Goal: Task Accomplishment & Management: Use online tool/utility

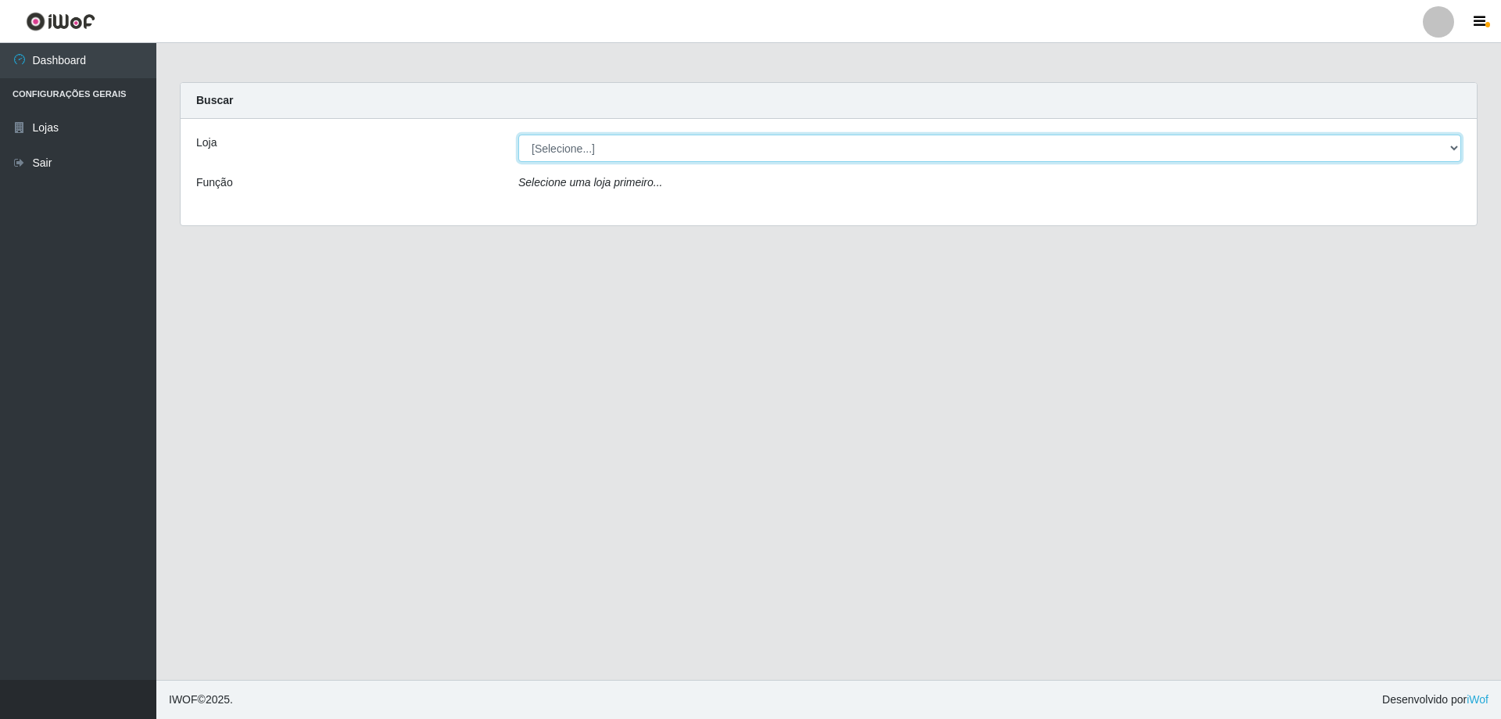
click at [626, 146] on select "[Selecione...] Atacado Vem - [STREET_ADDRESS]" at bounding box center [989, 147] width 943 height 27
select select "461"
click at [518, 134] on select "[Selecione...] Atacado Vem - [STREET_ADDRESS]" at bounding box center [989, 147] width 943 height 27
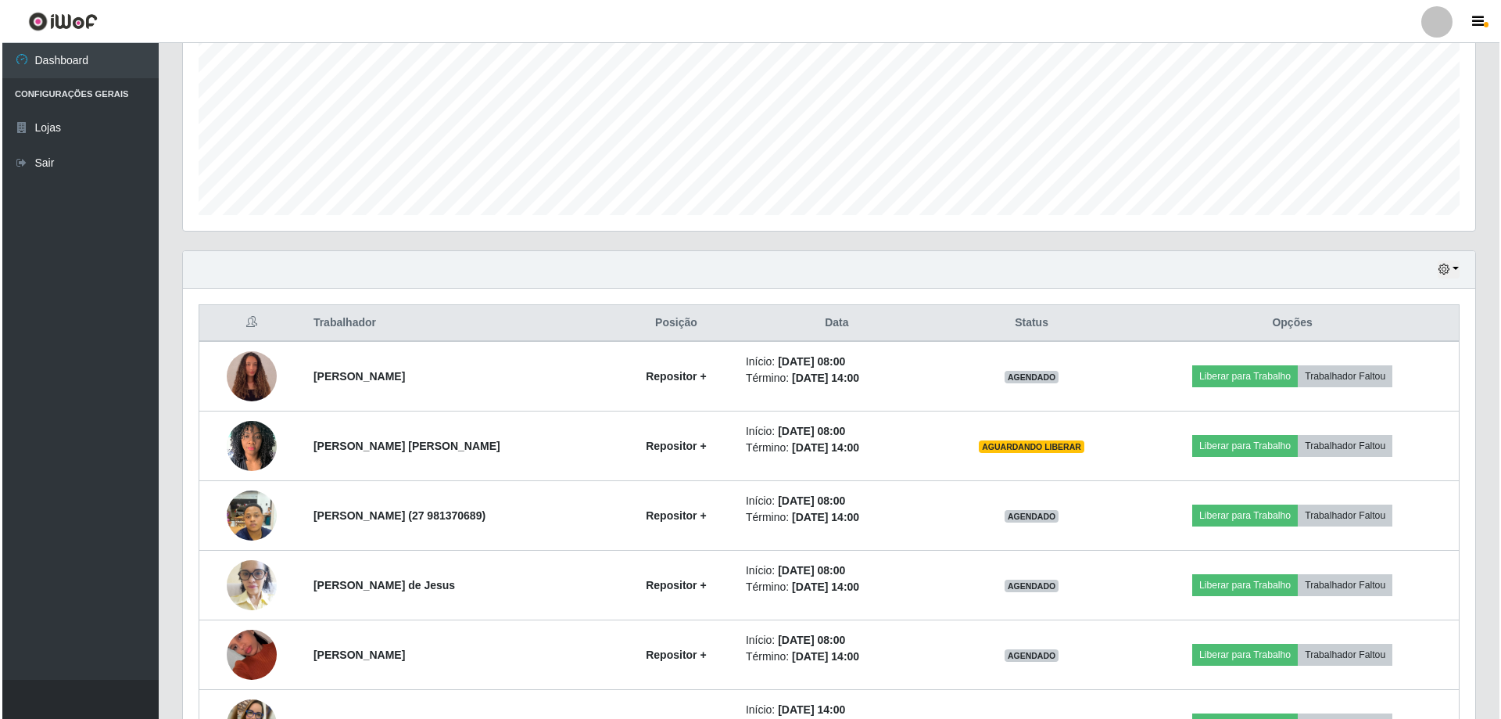
scroll to position [391, 0]
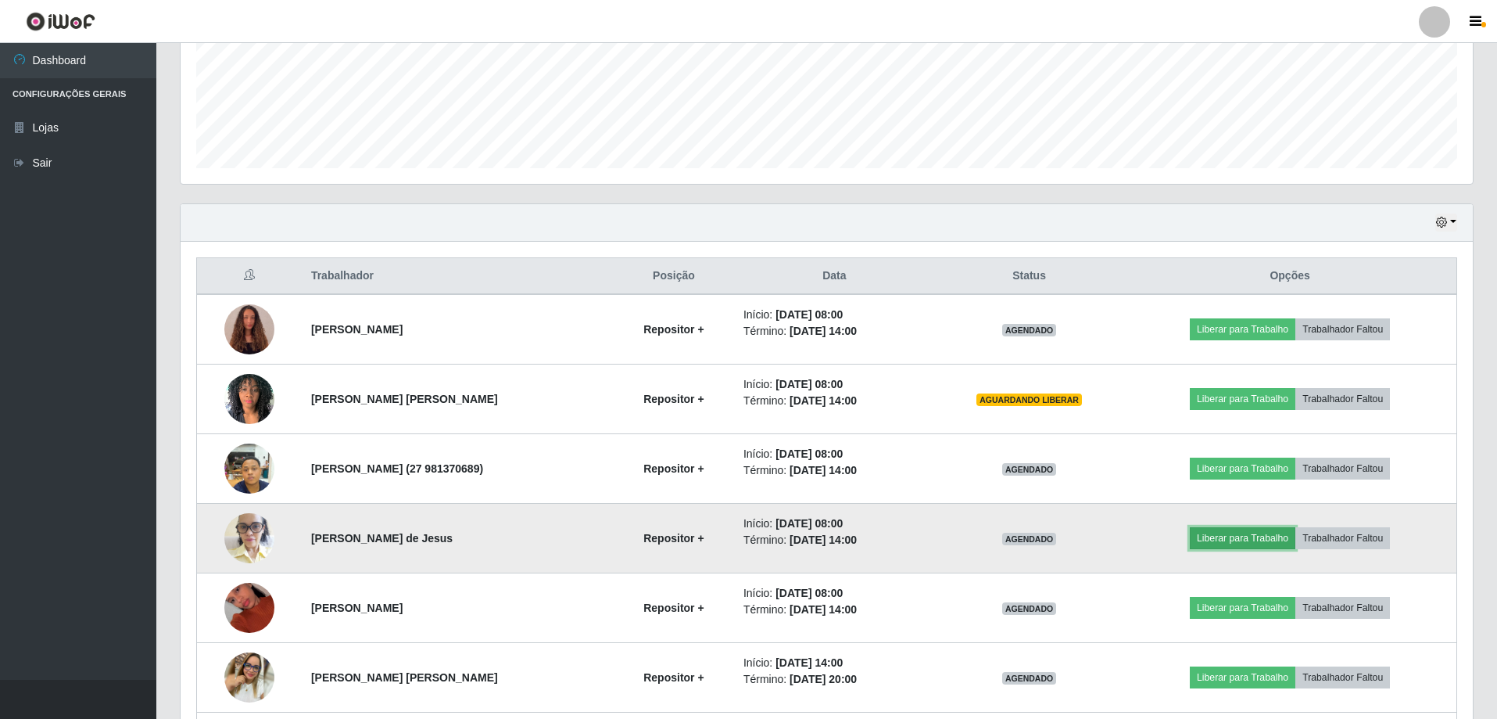
click at [1282, 539] on button "Liberar para Trabalho" at bounding box center [1243, 538] width 106 height 22
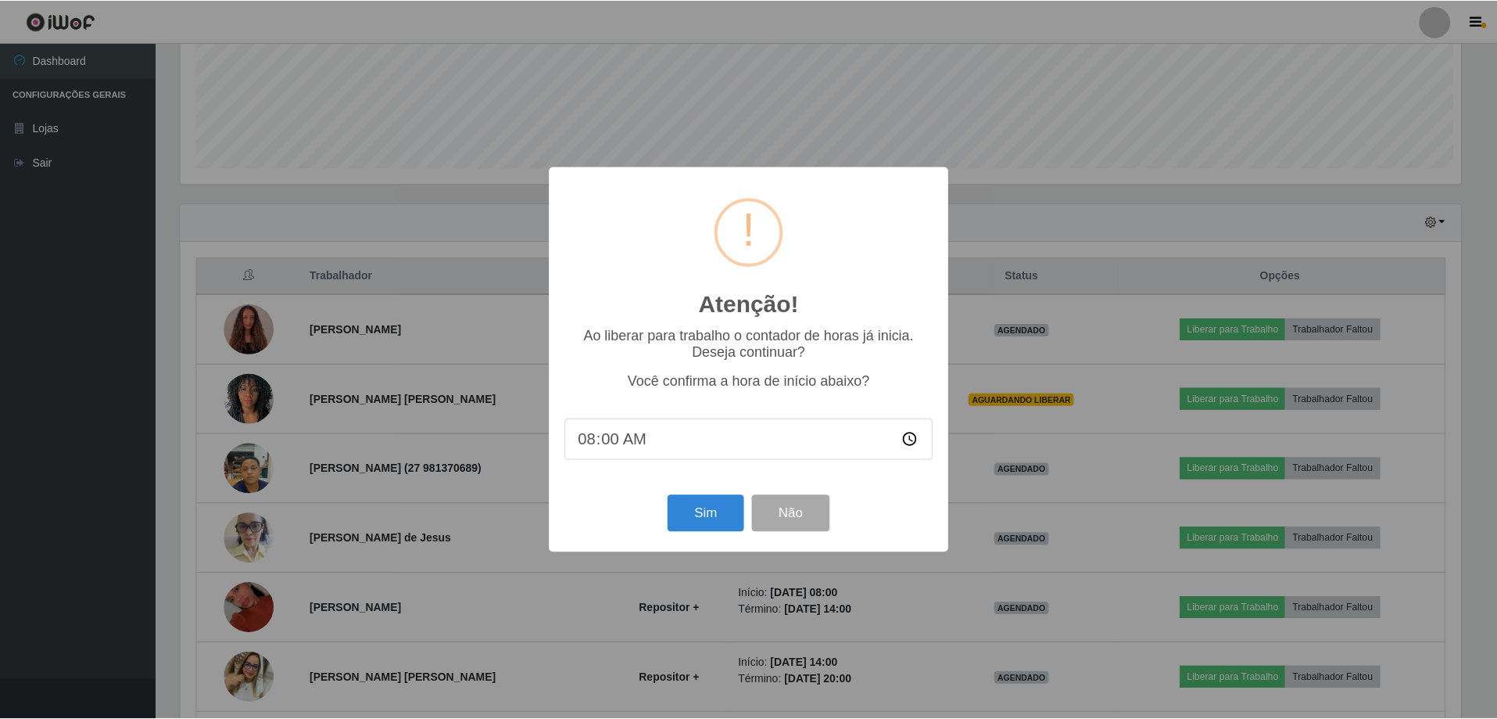
scroll to position [325, 1285]
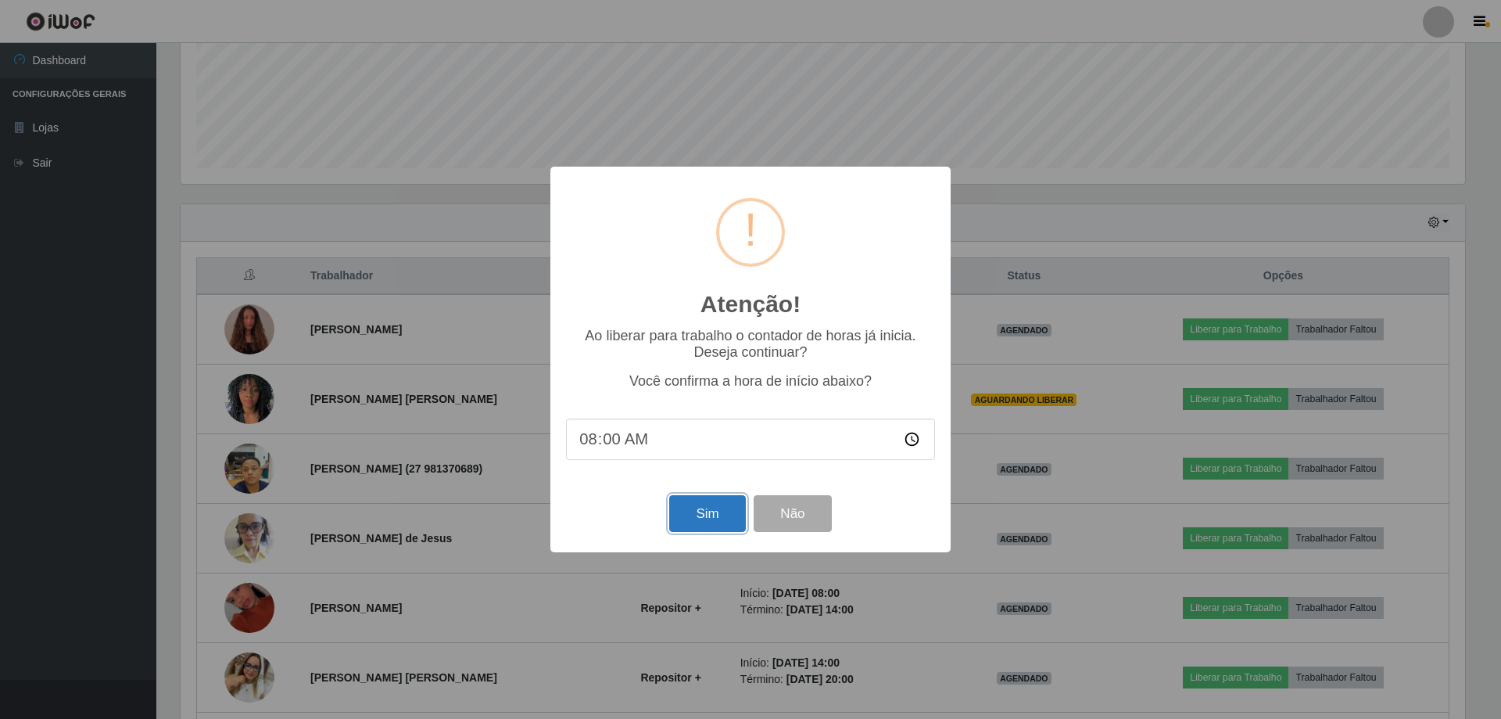
click at [704, 522] on button "Sim" at bounding box center [707, 513] width 76 height 37
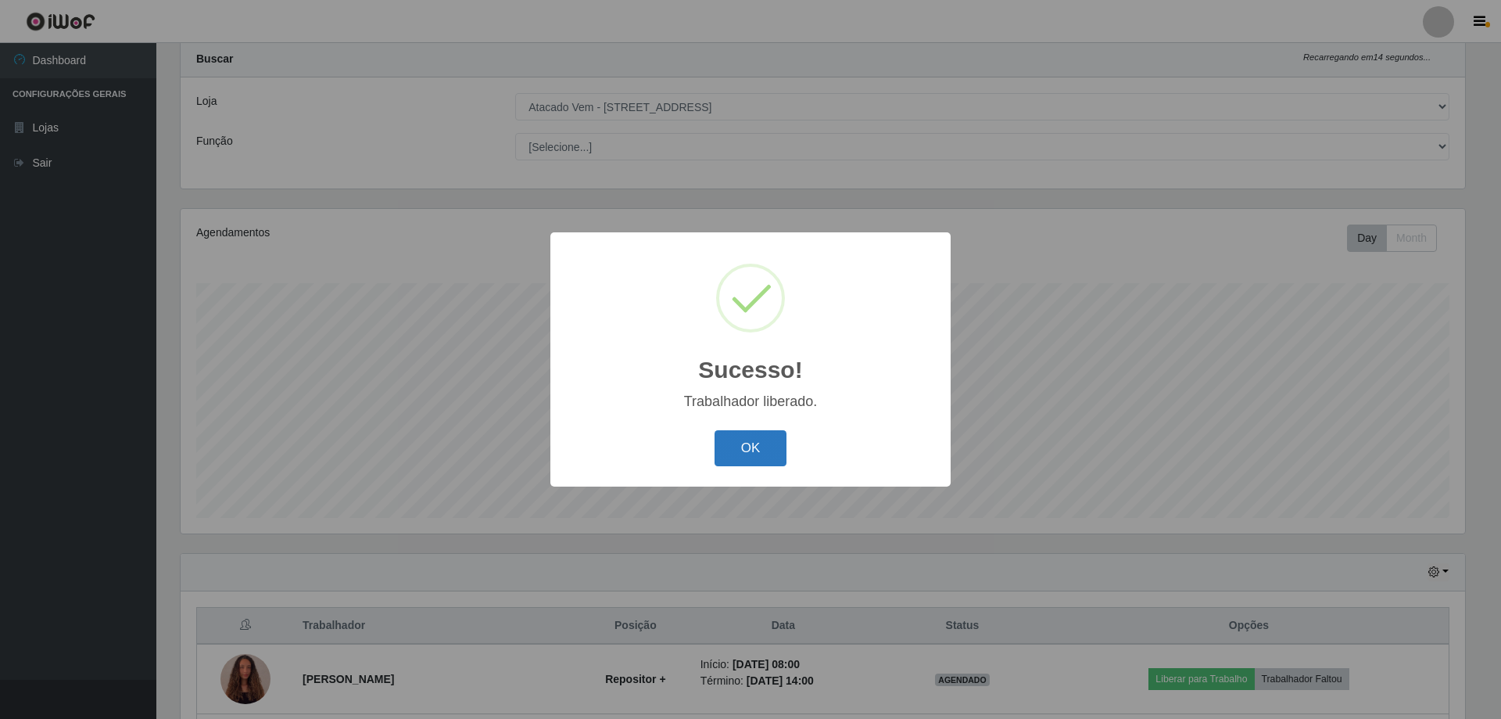
click at [761, 450] on button "OK" at bounding box center [751, 448] width 73 height 37
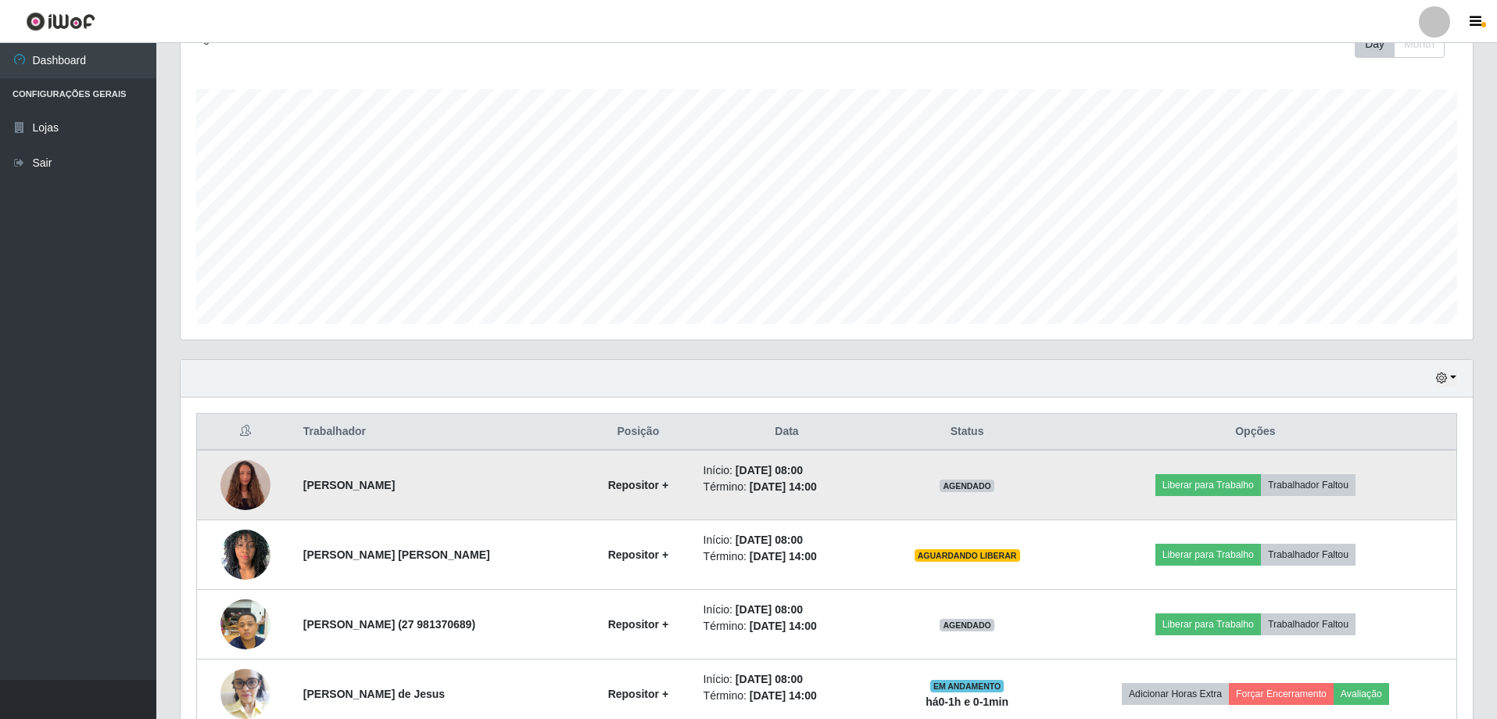
scroll to position [276, 0]
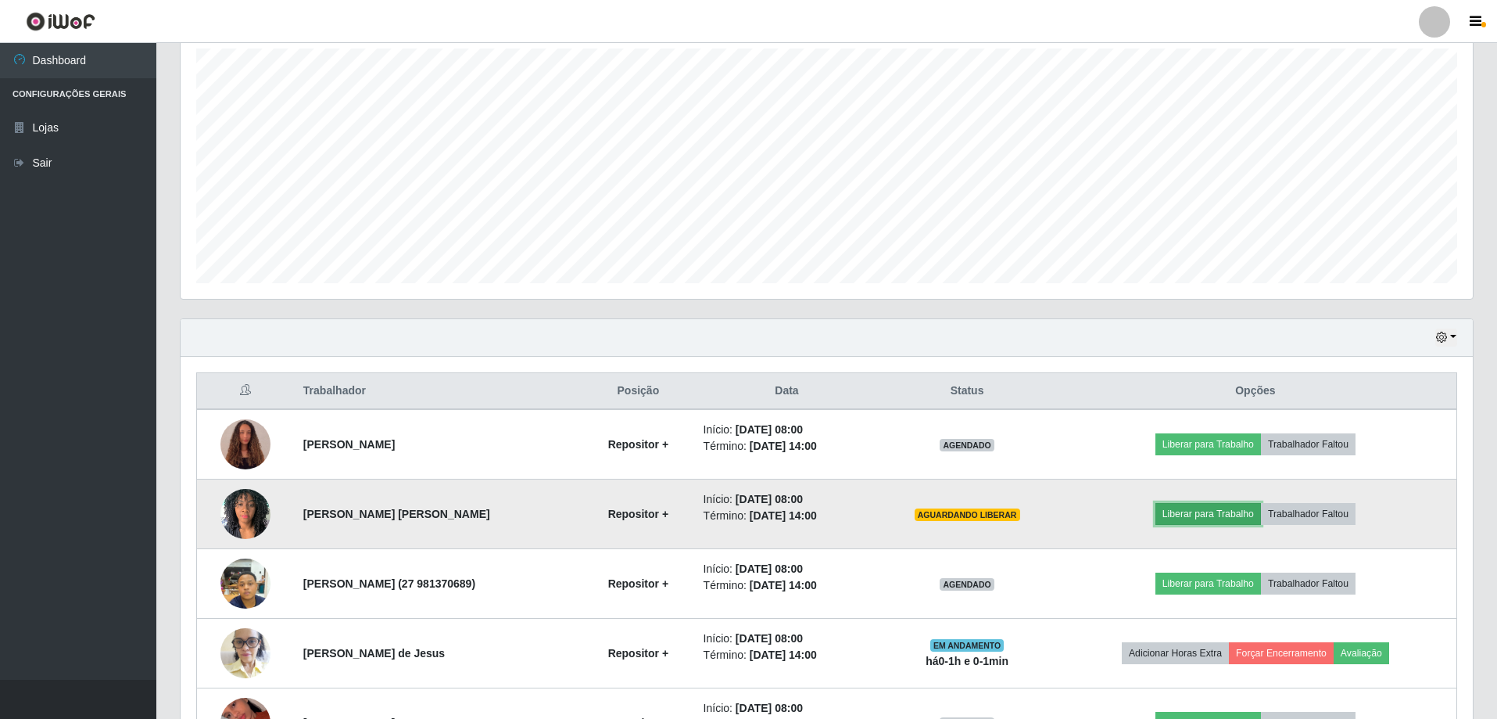
click at [1236, 515] on button "Liberar para Trabalho" at bounding box center [1209, 514] width 106 height 22
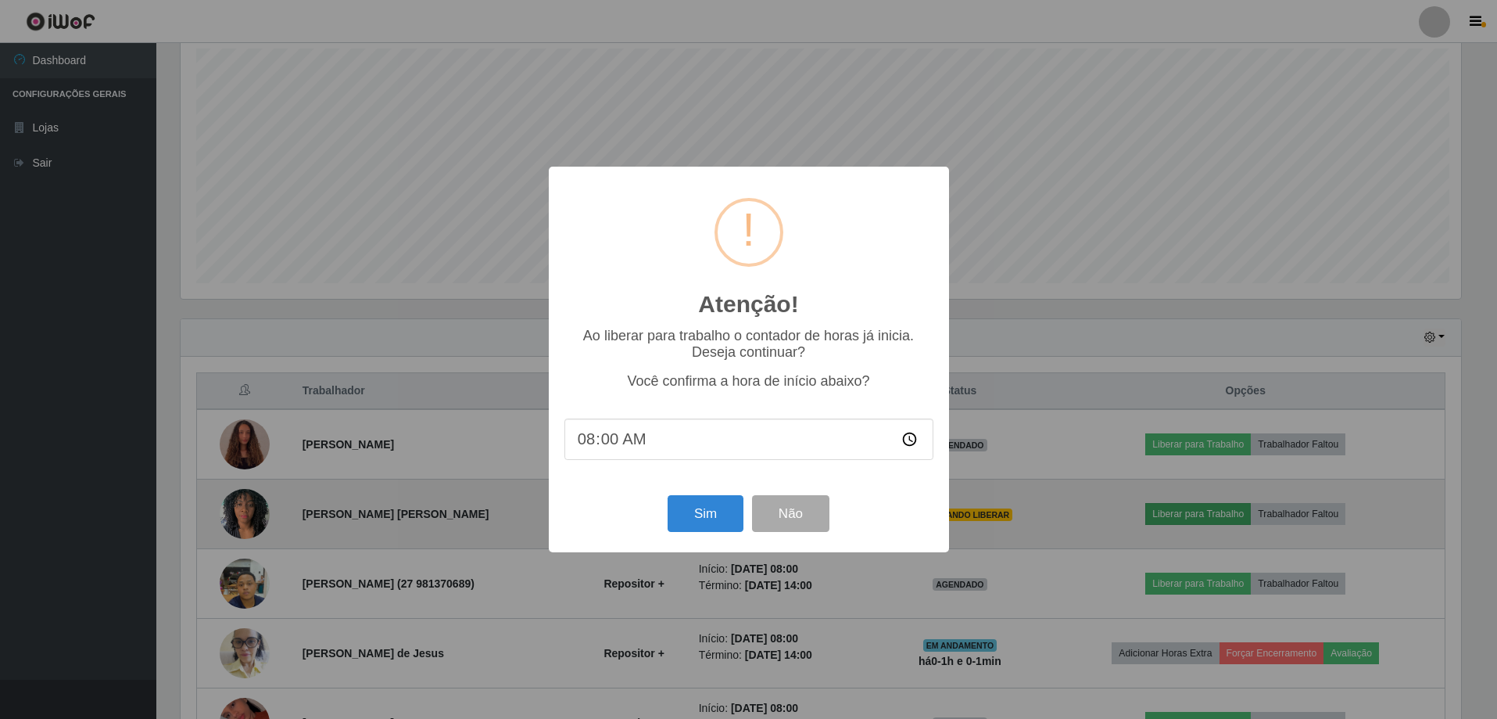
scroll to position [325, 1285]
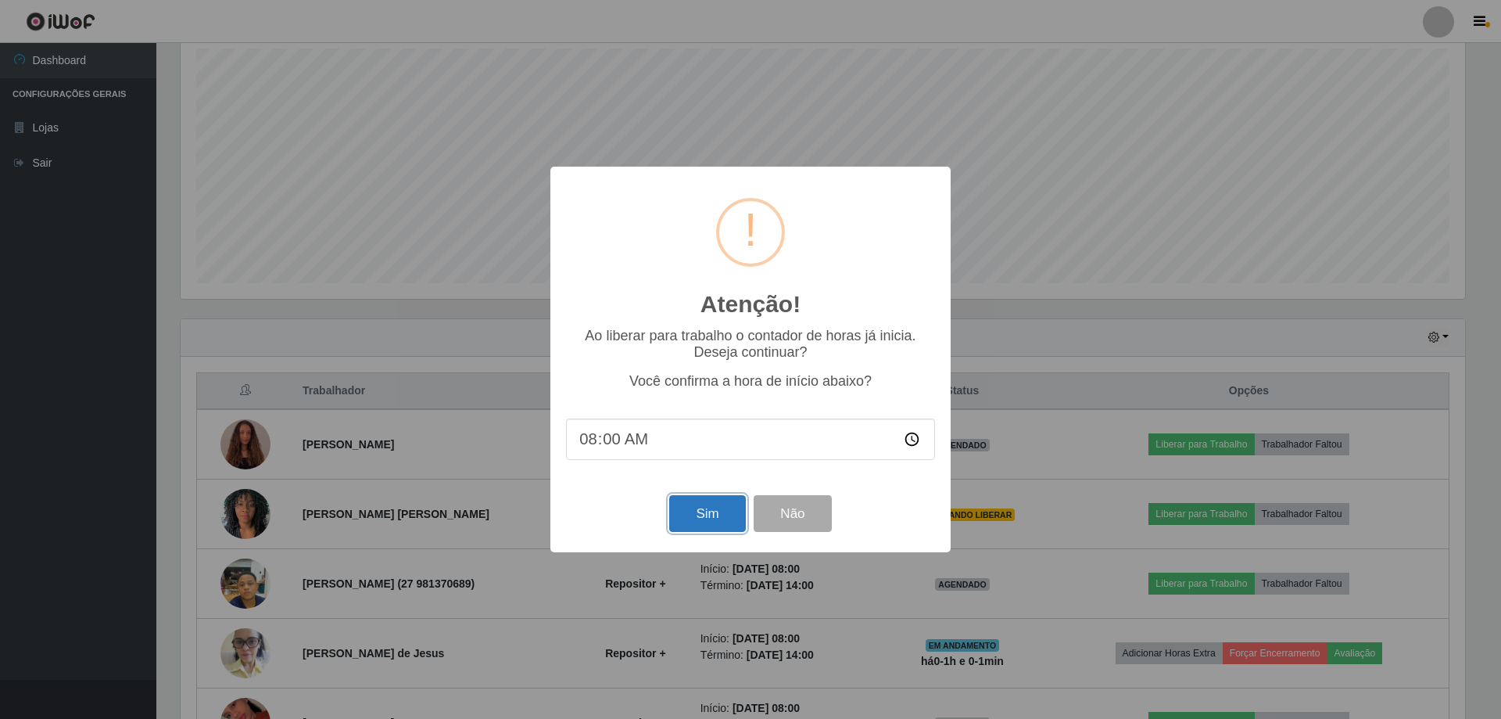
click at [690, 512] on button "Sim" at bounding box center [707, 513] width 76 height 37
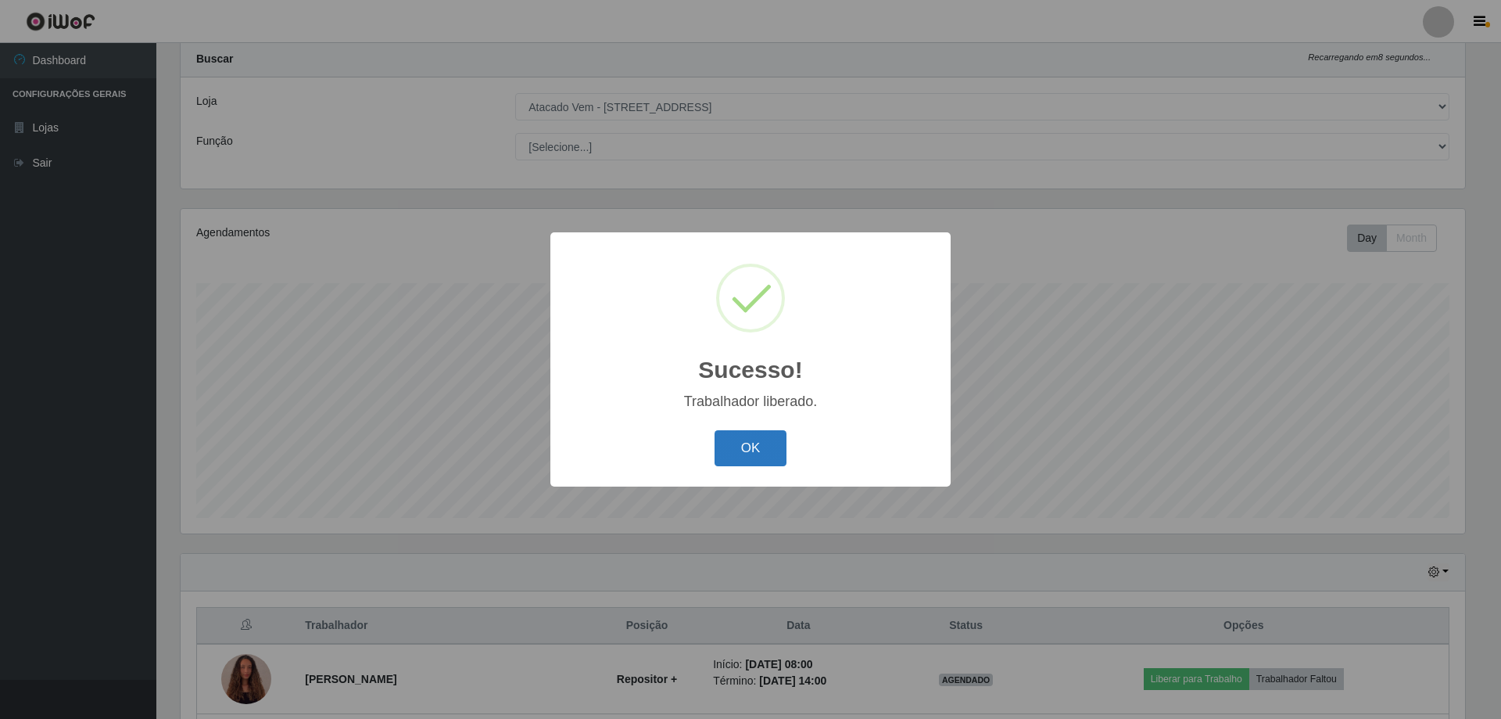
click at [731, 445] on button "OK" at bounding box center [751, 448] width 73 height 37
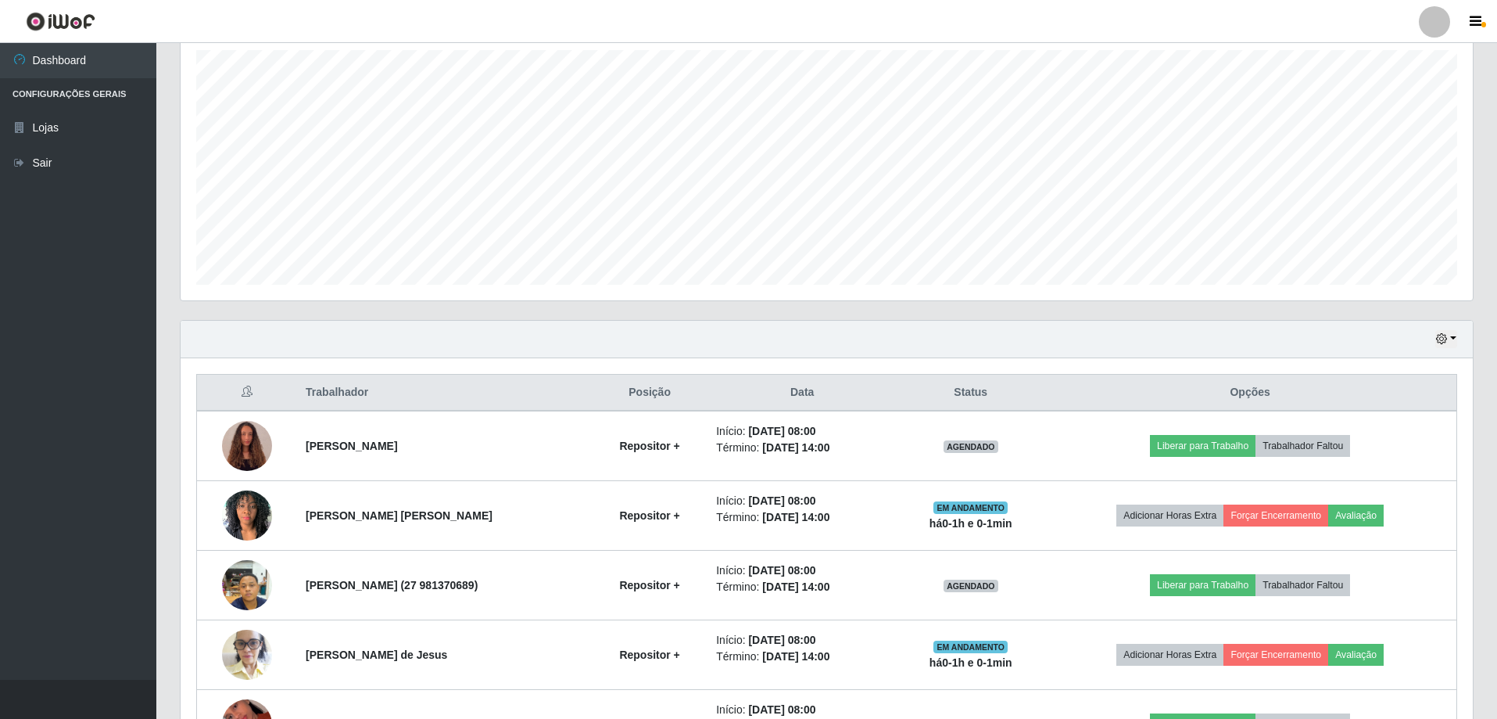
scroll to position [354, 0]
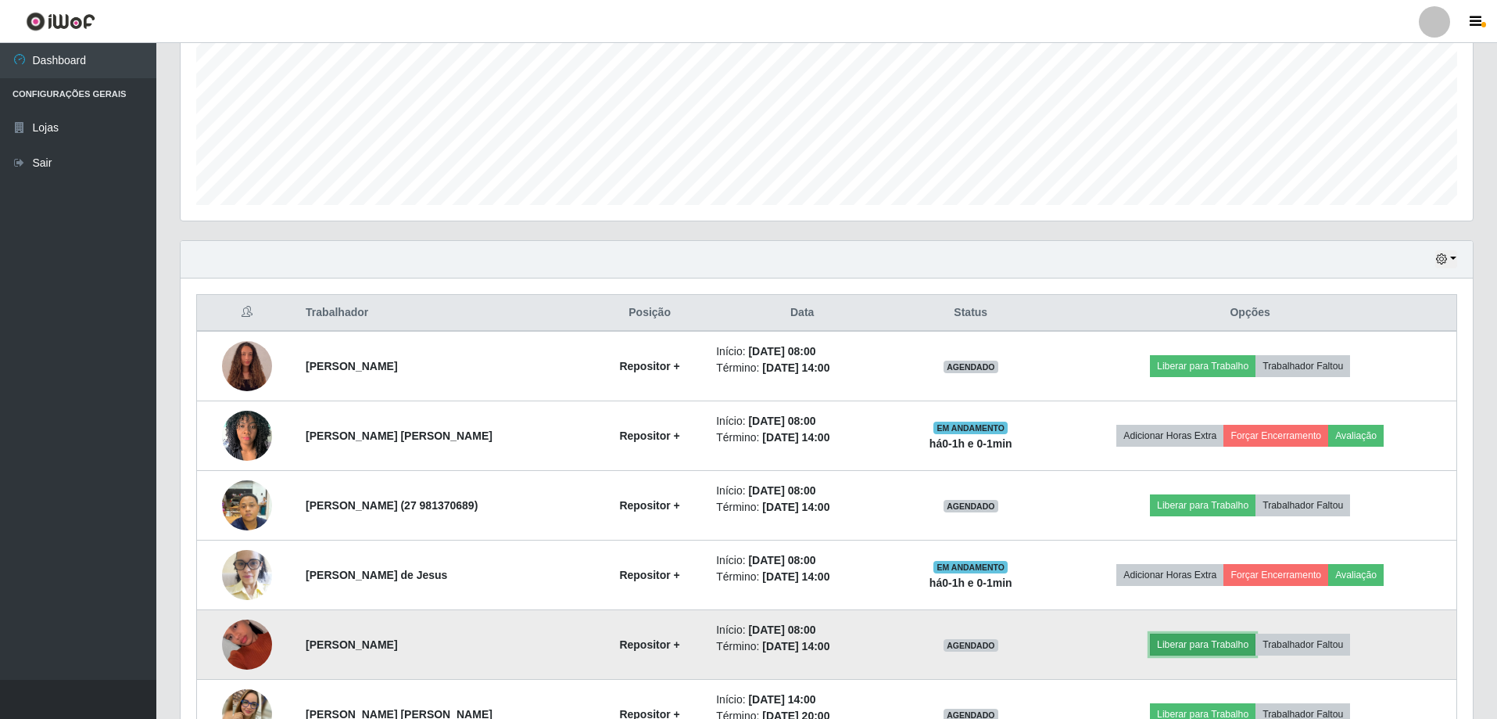
click at [1203, 648] on button "Liberar para Trabalho" at bounding box center [1203, 644] width 106 height 22
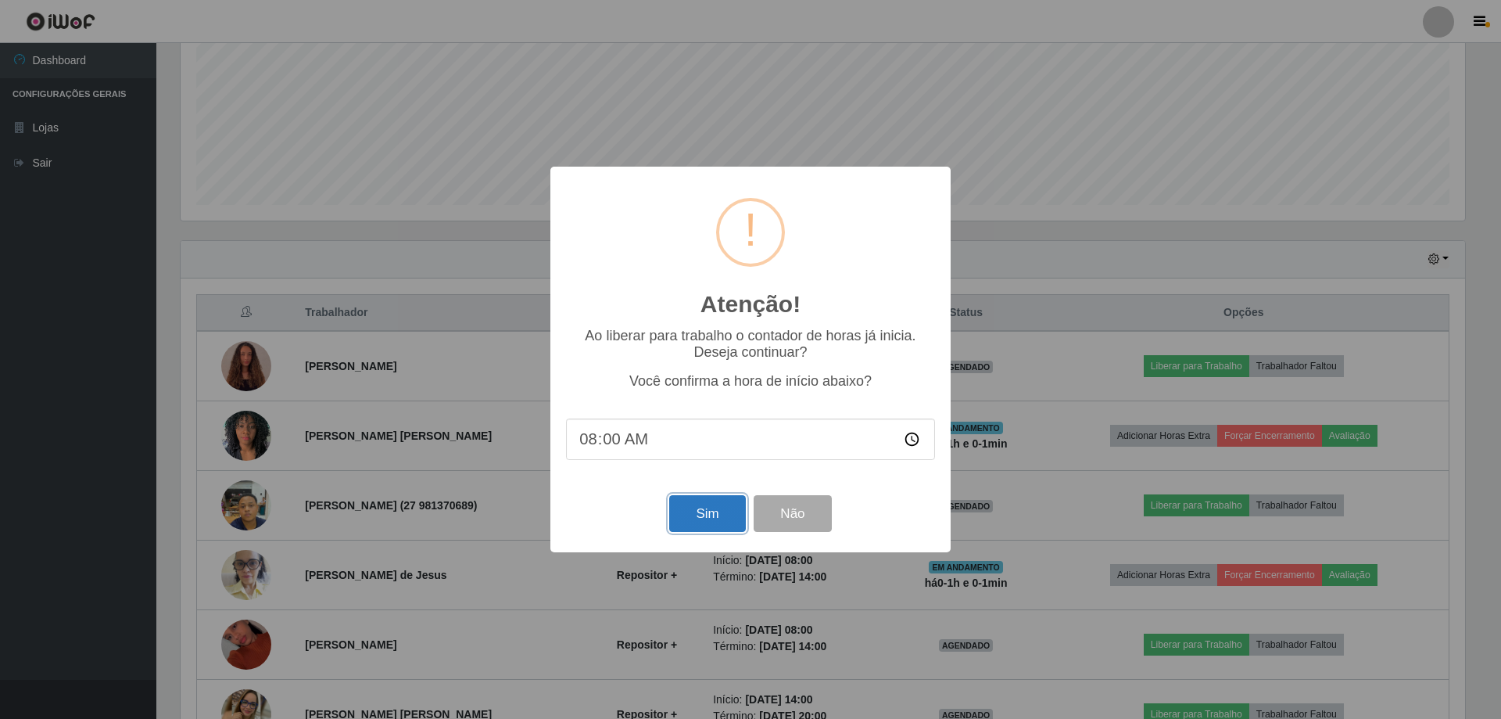
click at [689, 504] on button "Sim" at bounding box center [707, 513] width 76 height 37
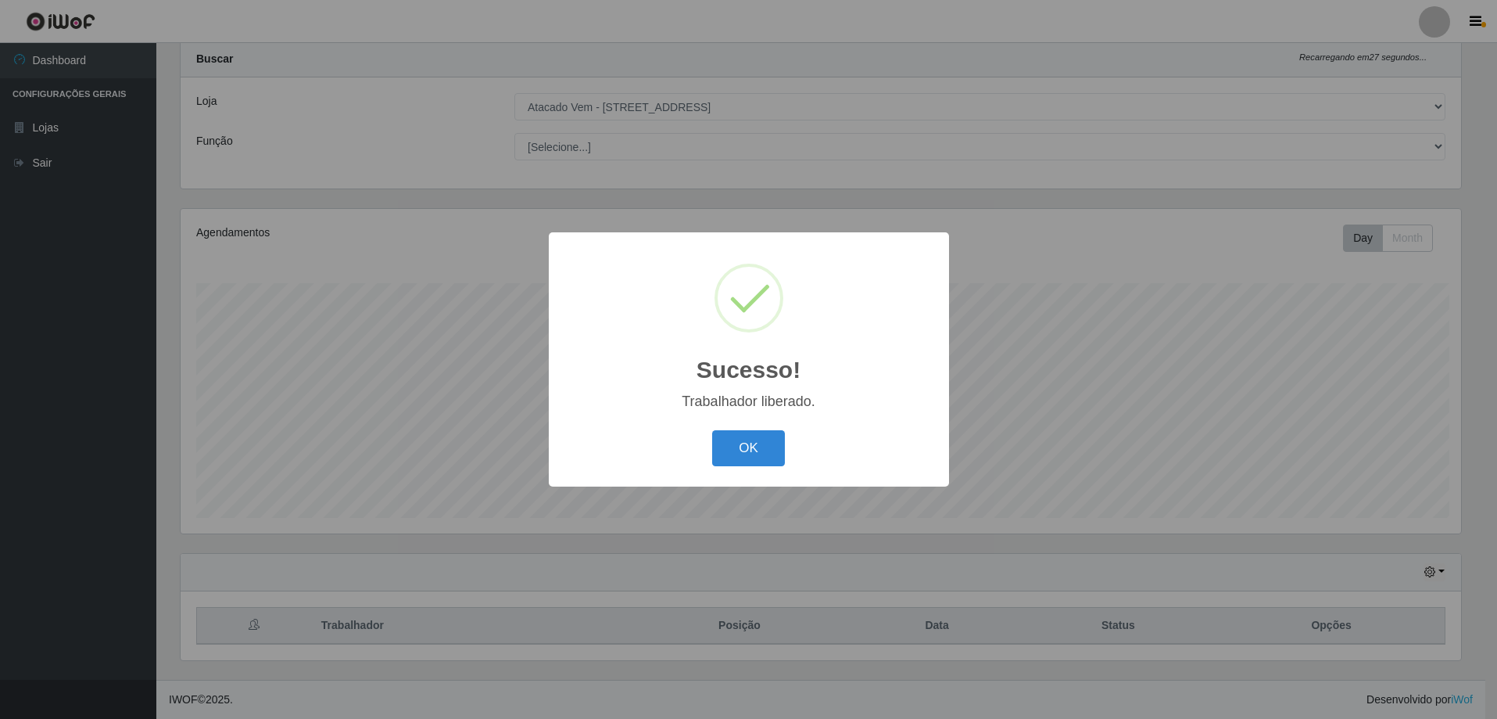
scroll to position [0, 0]
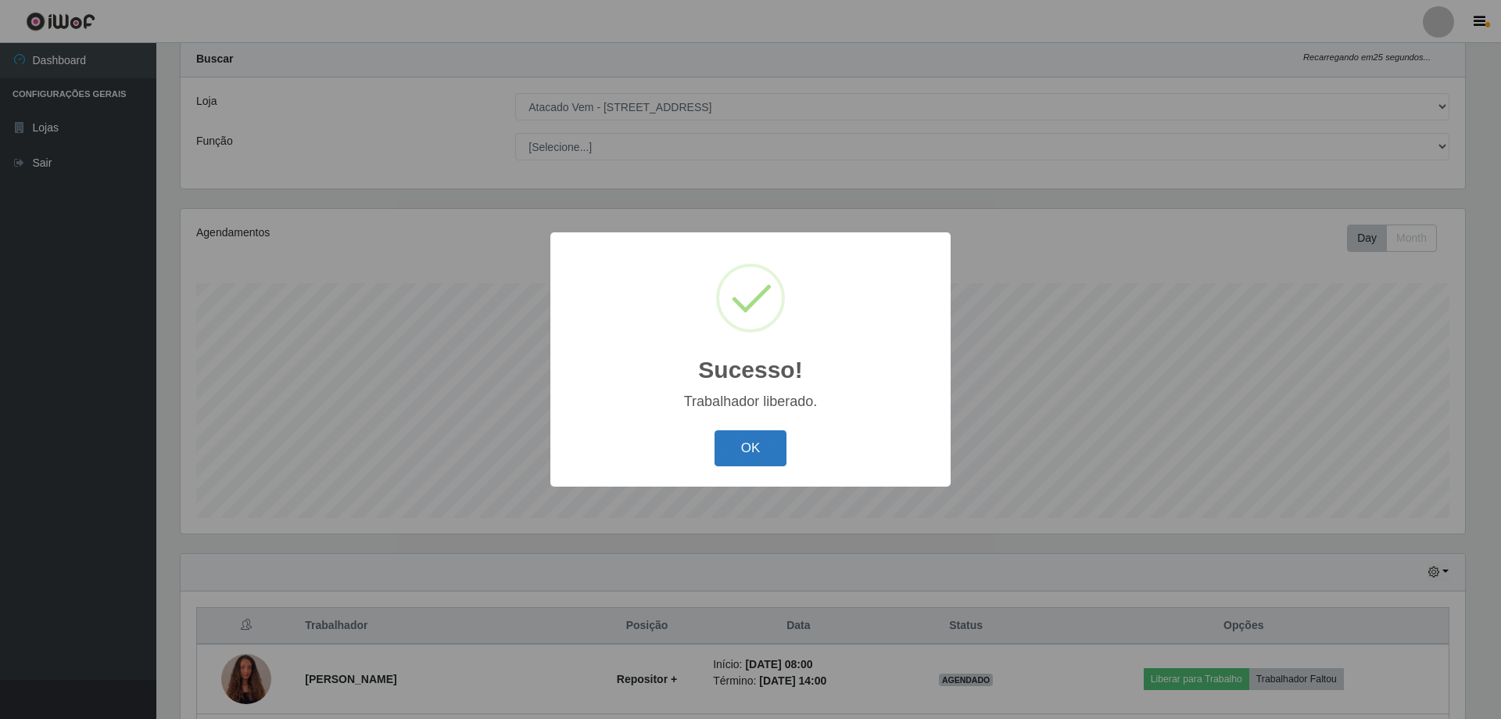
click at [766, 454] on button "OK" at bounding box center [751, 448] width 73 height 37
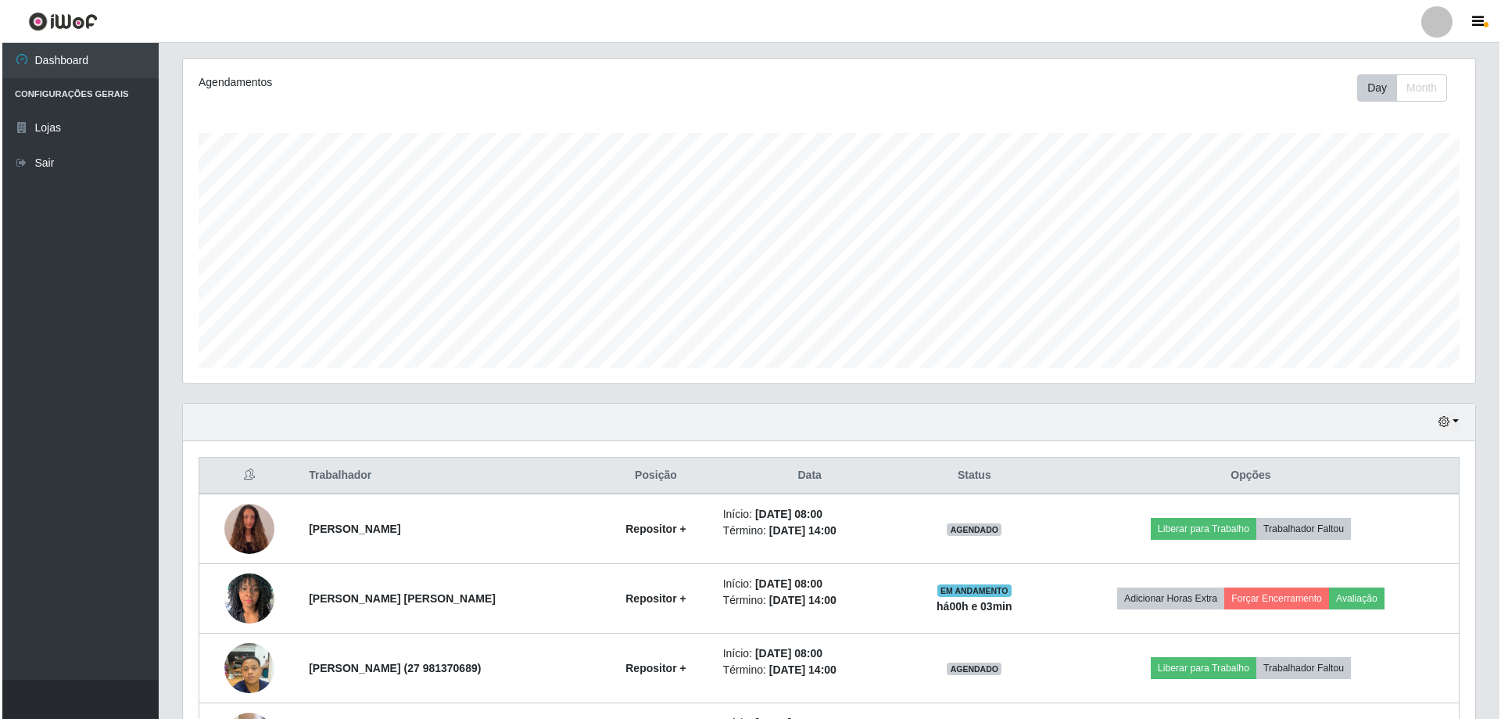
scroll to position [198, 0]
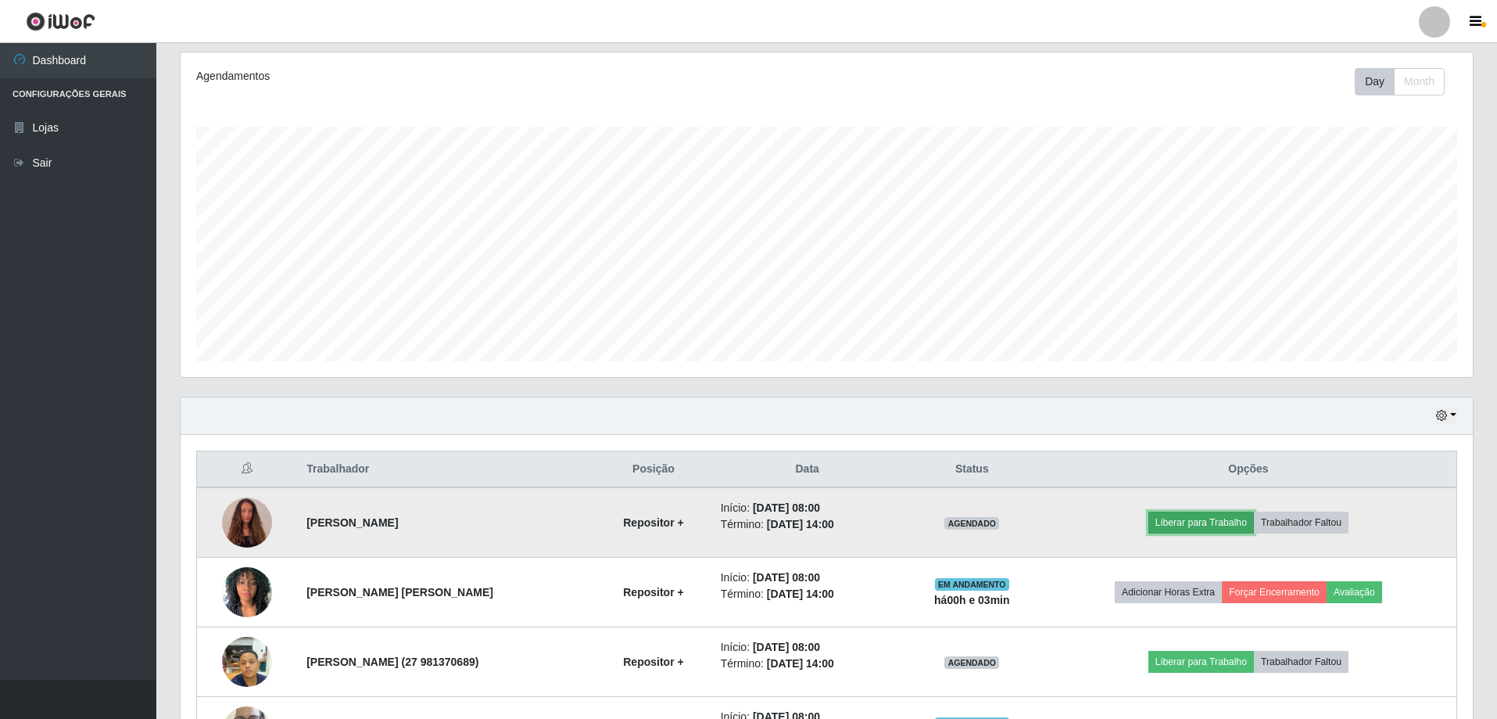
click at [1245, 522] on button "Liberar para Trabalho" at bounding box center [1202, 522] width 106 height 22
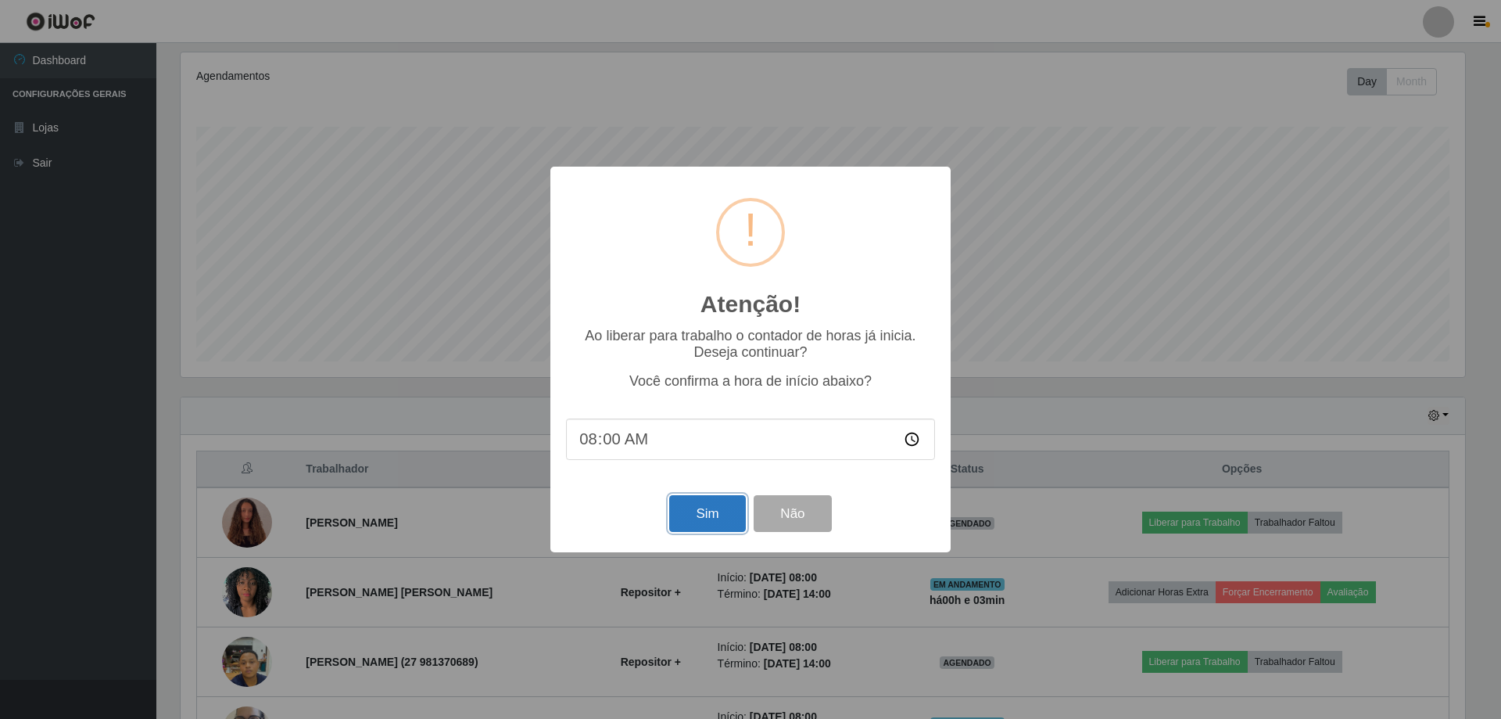
click at [719, 511] on button "Sim" at bounding box center [707, 513] width 76 height 37
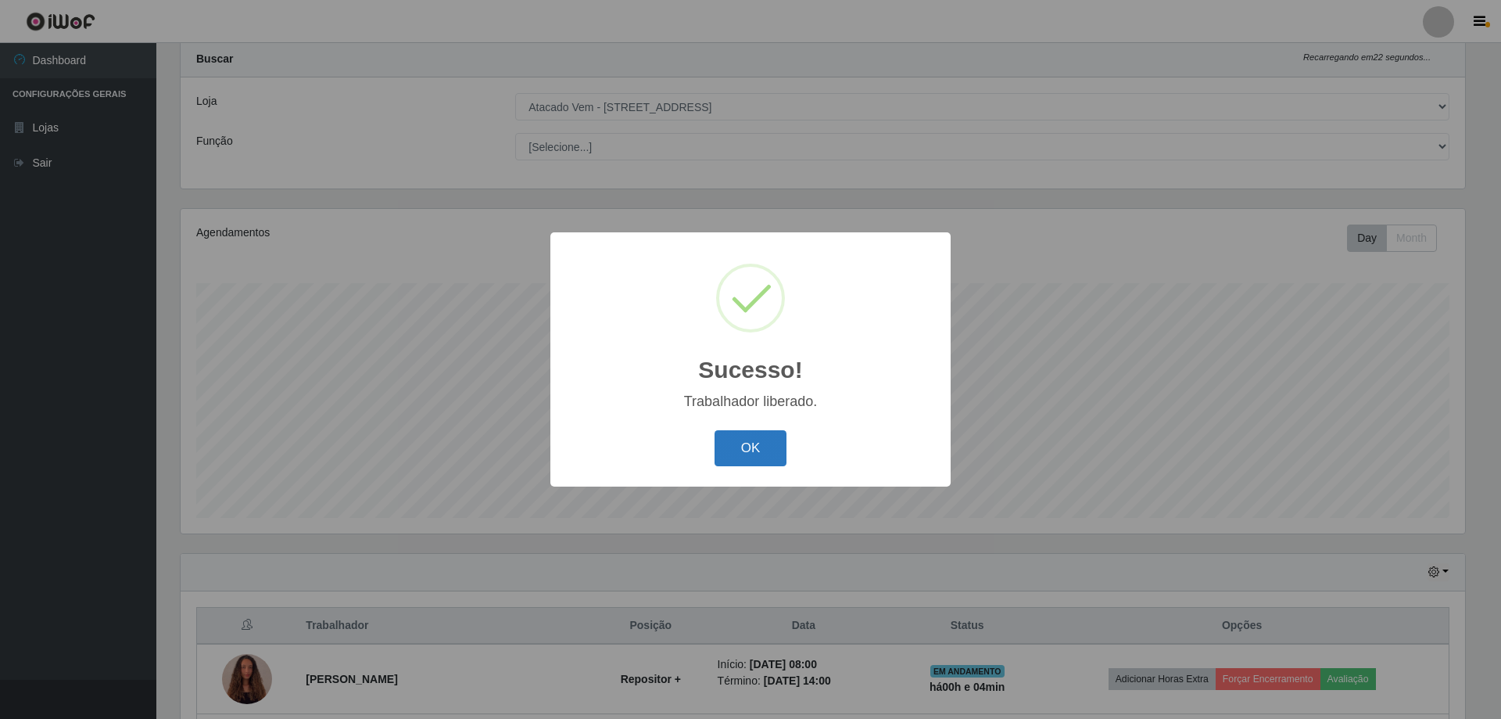
click at [746, 444] on button "OK" at bounding box center [751, 448] width 73 height 37
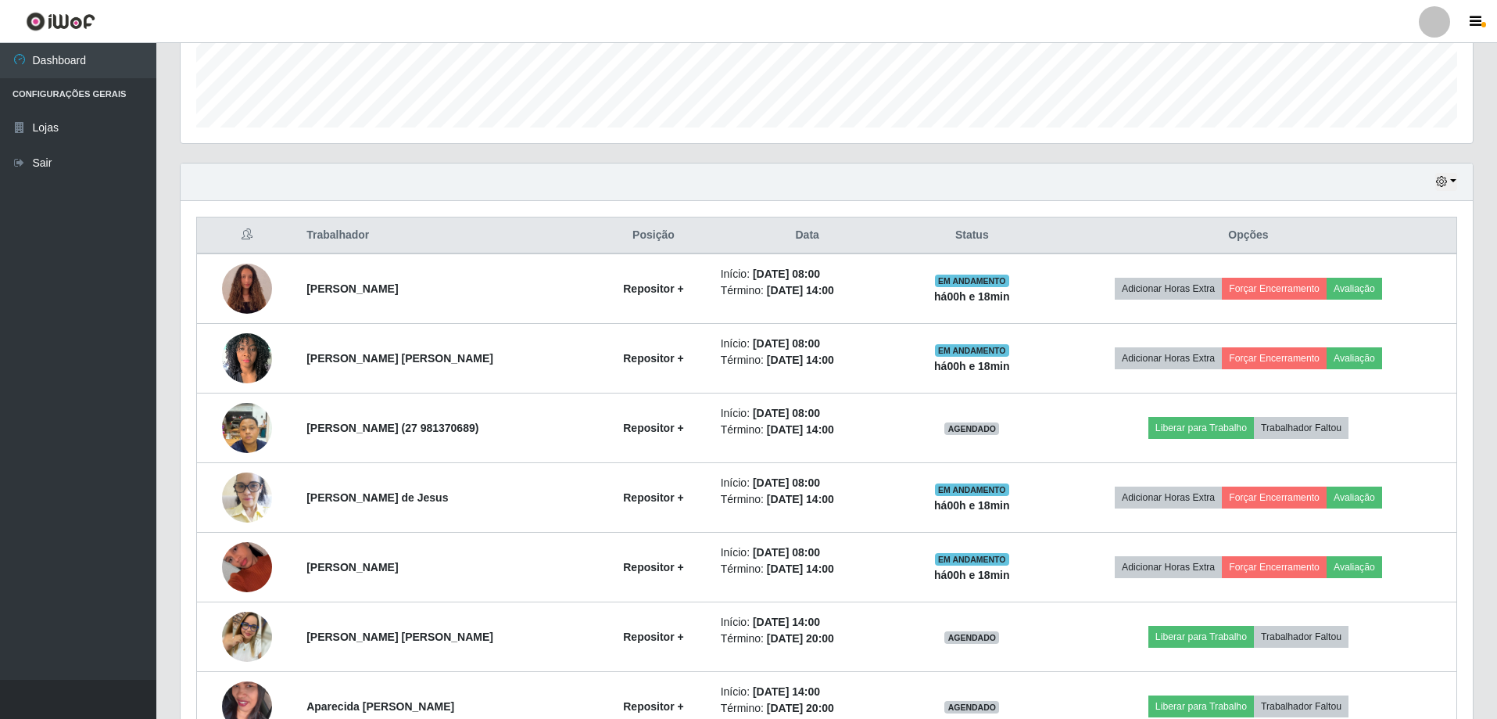
scroll to position [432, 0]
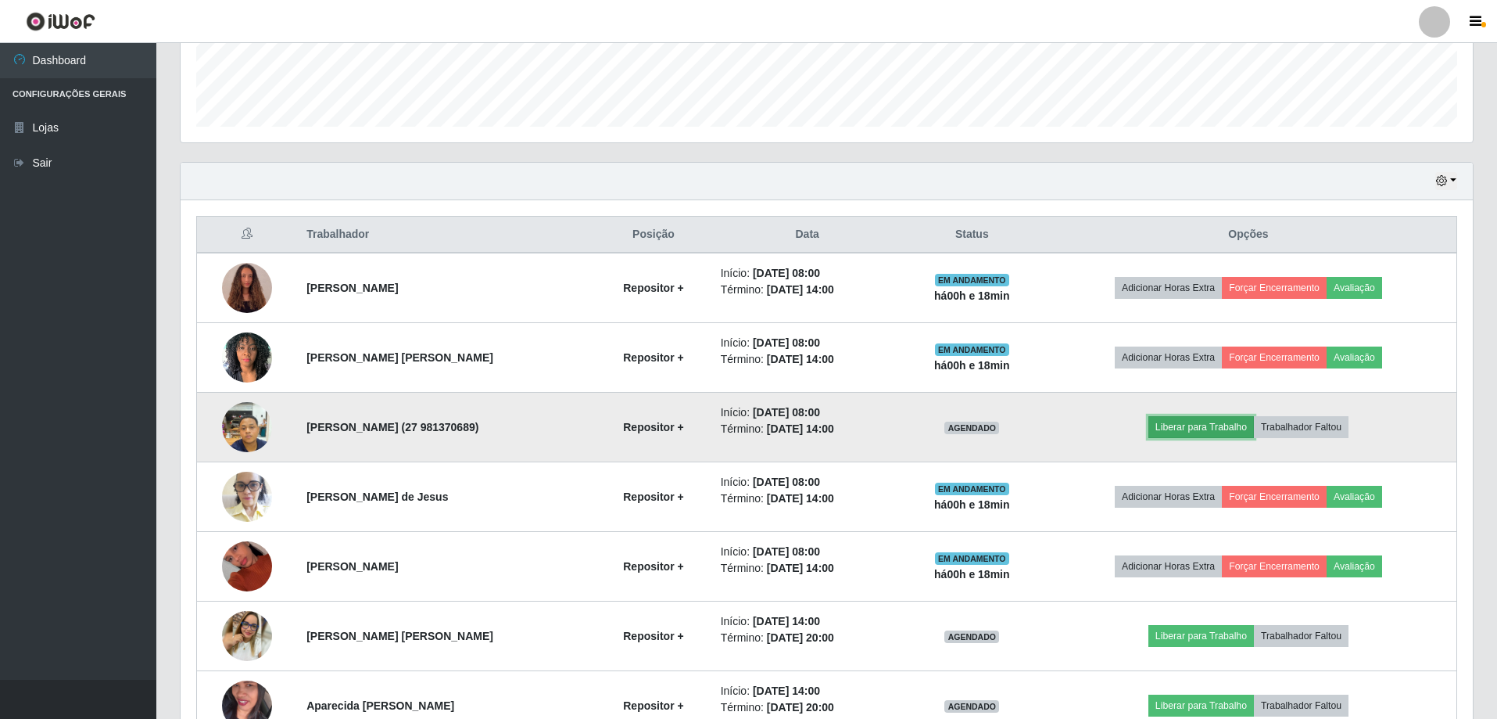
click at [1231, 432] on button "Liberar para Trabalho" at bounding box center [1202, 427] width 106 height 22
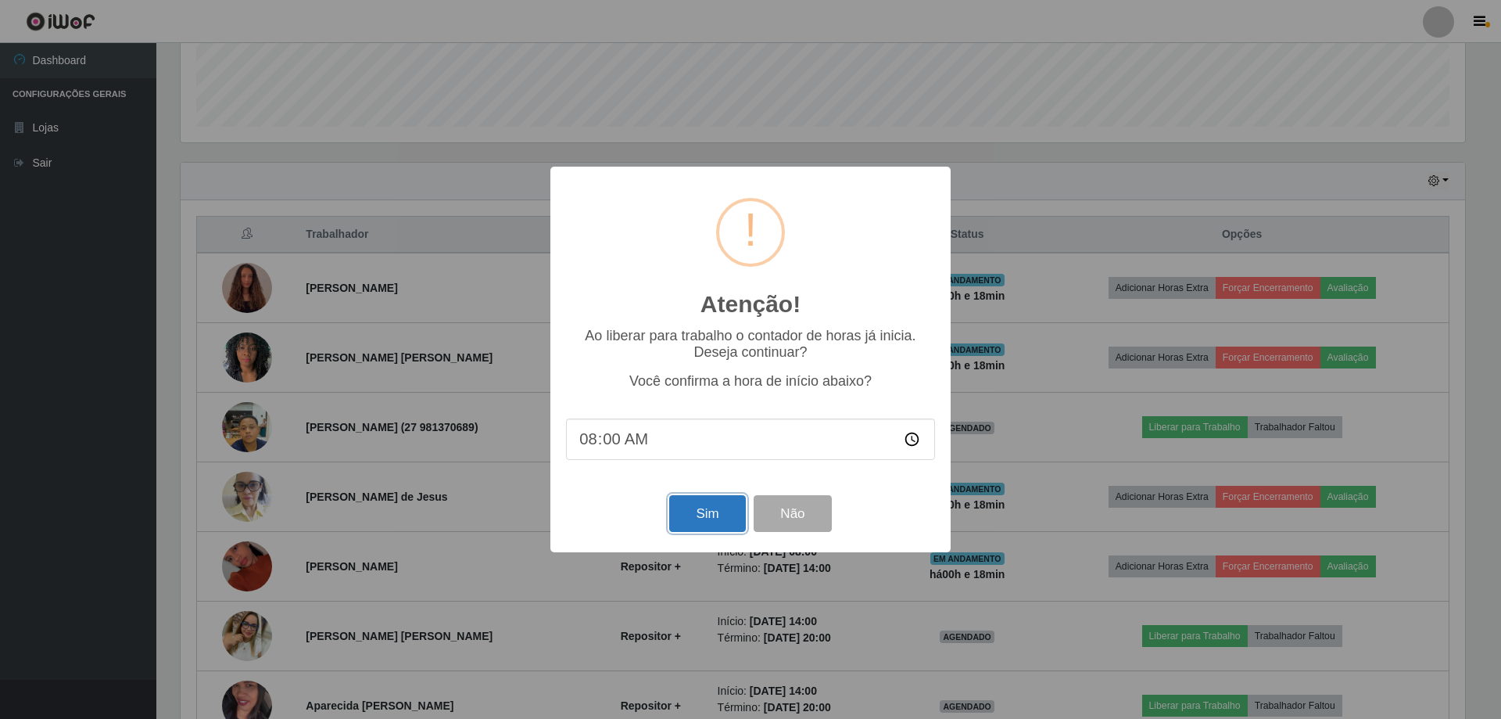
click at [717, 509] on button "Sim" at bounding box center [707, 513] width 76 height 37
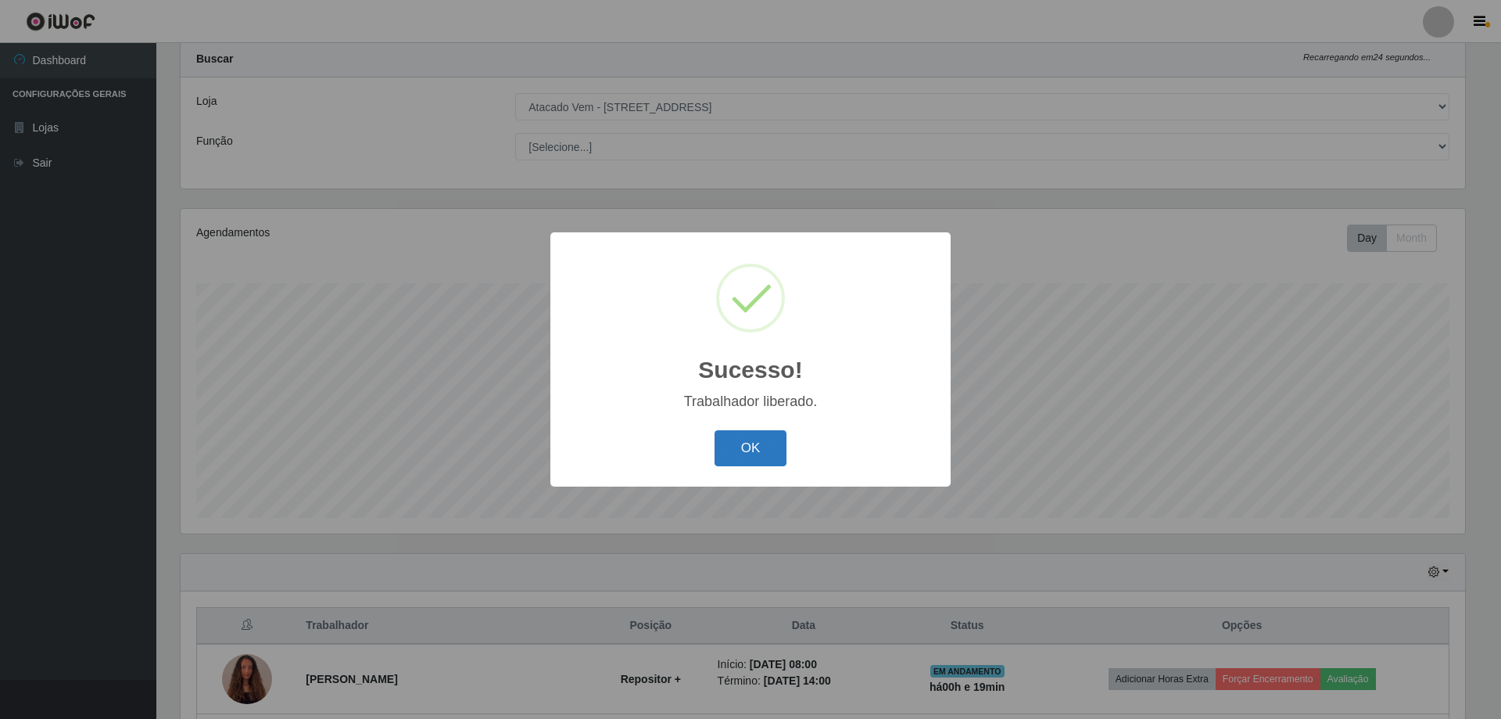
click at [740, 466] on button "OK" at bounding box center [751, 448] width 73 height 37
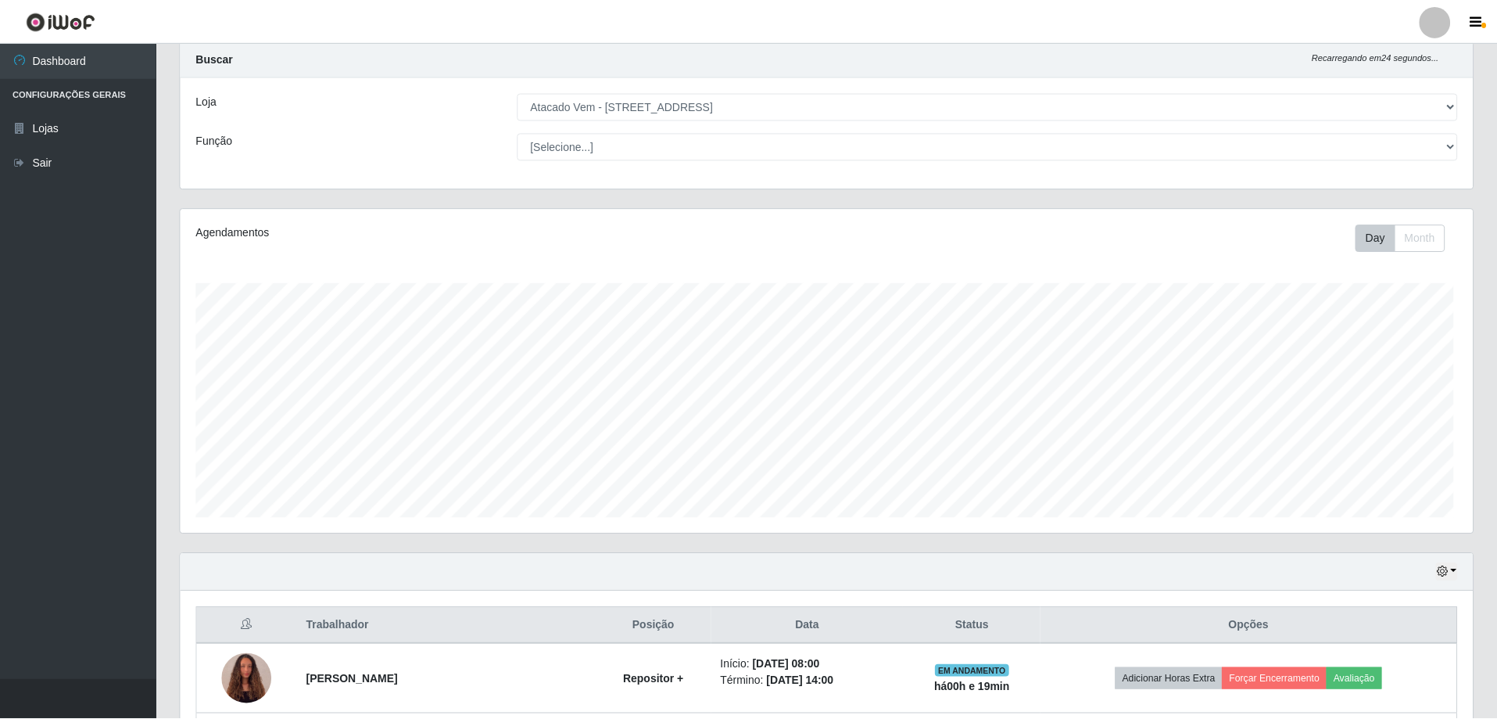
scroll to position [325, 1293]
